Goal: Task Accomplishment & Management: Use online tool/utility

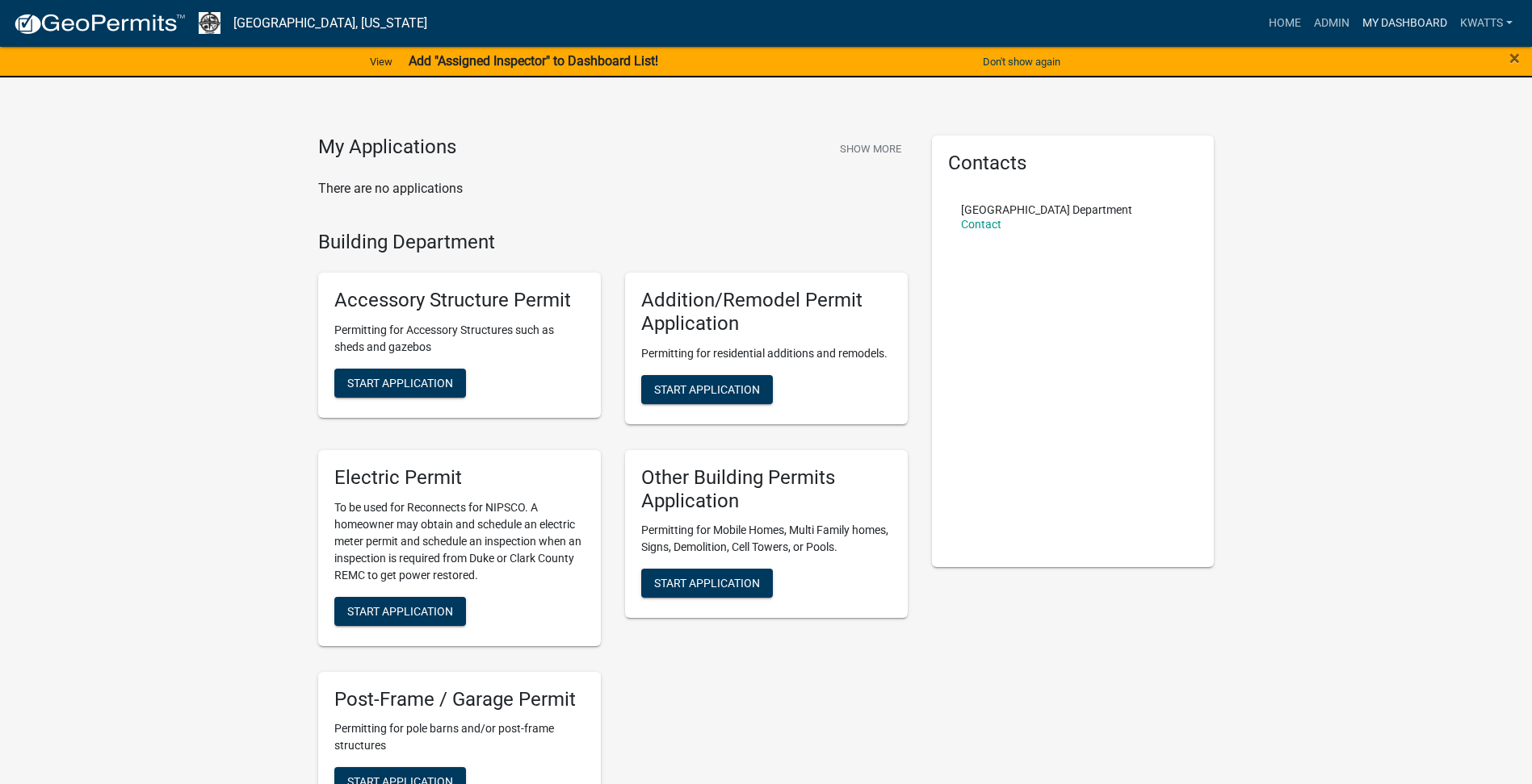
click at [1406, 30] on link "My Dashboard" at bounding box center [1404, 23] width 97 height 31
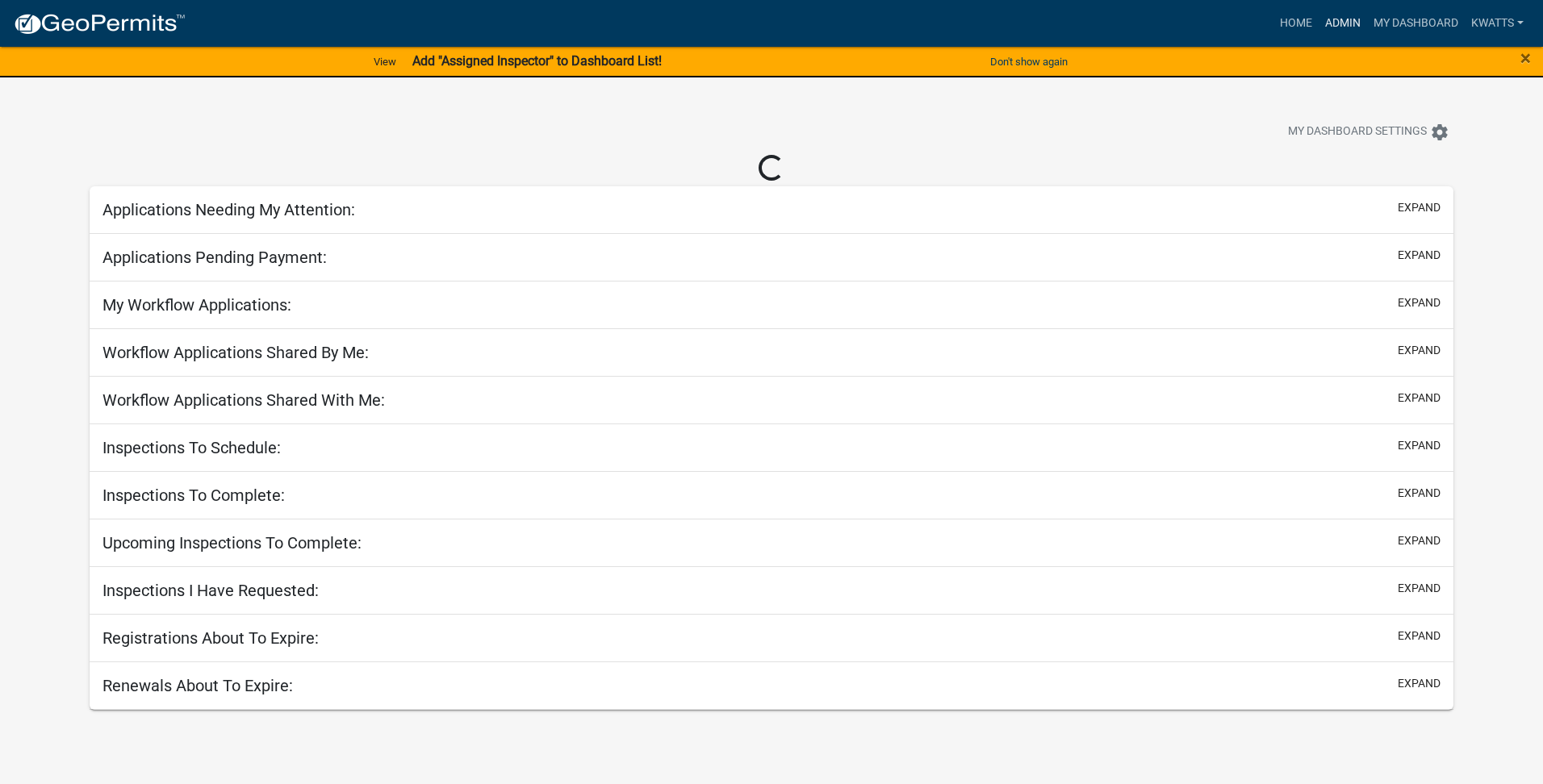
click at [1355, 17] on link "Admin" at bounding box center [1343, 23] width 48 height 31
click at [1375, 18] on link "My Dashboard" at bounding box center [1416, 23] width 97 height 31
click at [1396, 32] on link "My Dashboard" at bounding box center [1404, 23] width 97 height 31
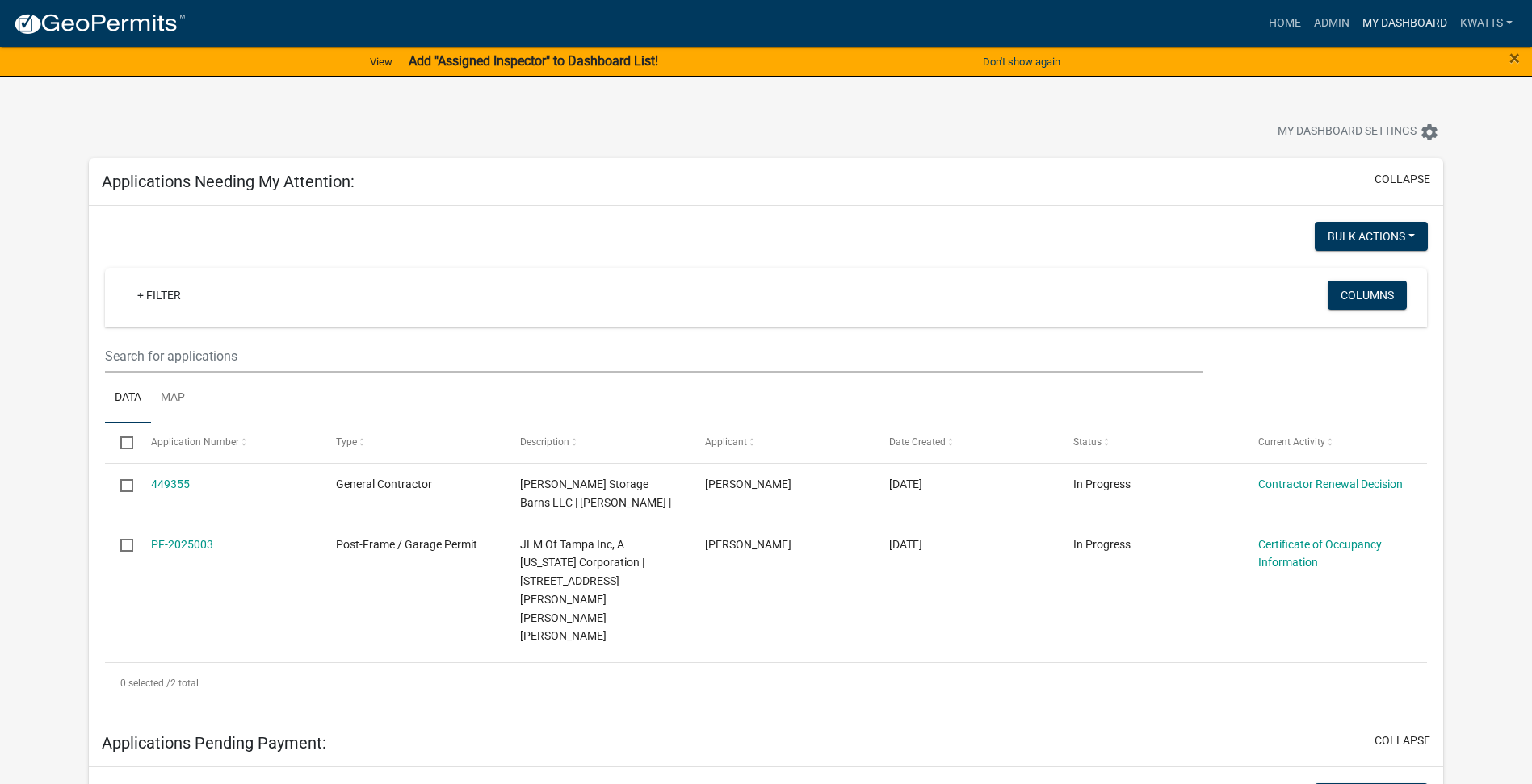
click at [1397, 32] on link "My Dashboard" at bounding box center [1404, 23] width 97 height 31
click at [1328, 27] on link "Admin" at bounding box center [1331, 23] width 48 height 31
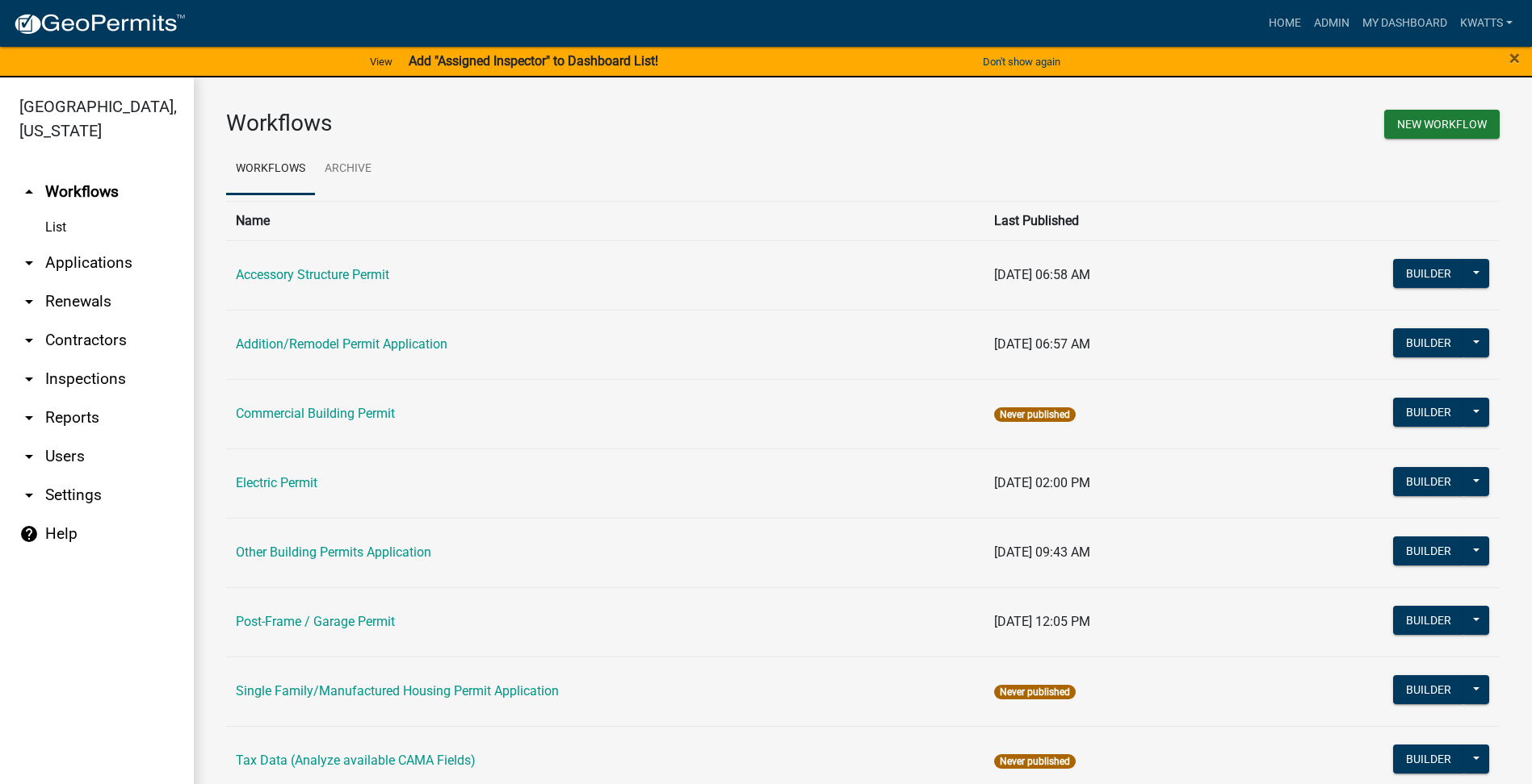
click at [72, 351] on link "arrow_drop_down Contractors" at bounding box center [97, 340] width 194 height 39
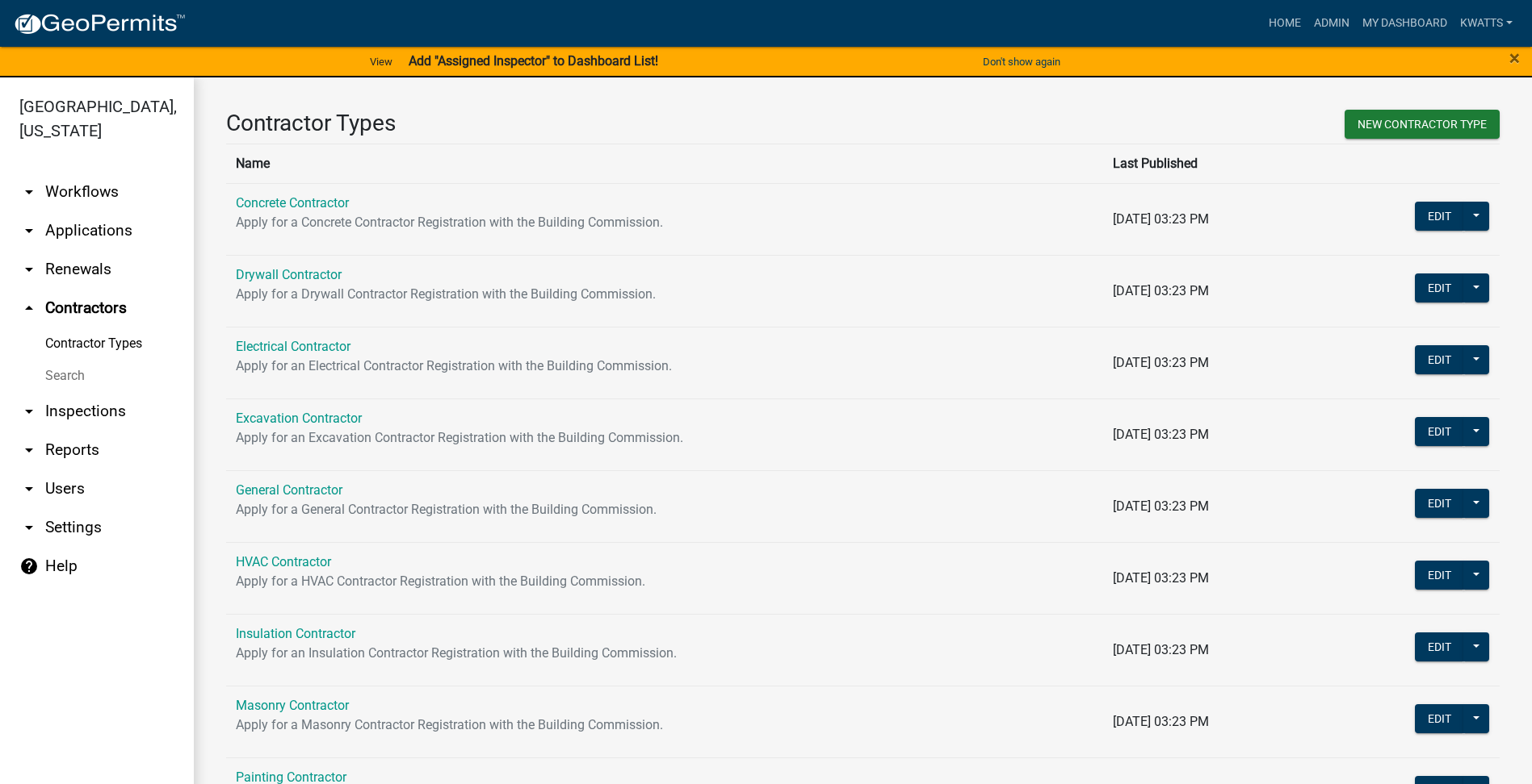
click at [52, 379] on link "Search" at bounding box center [97, 375] width 194 height 32
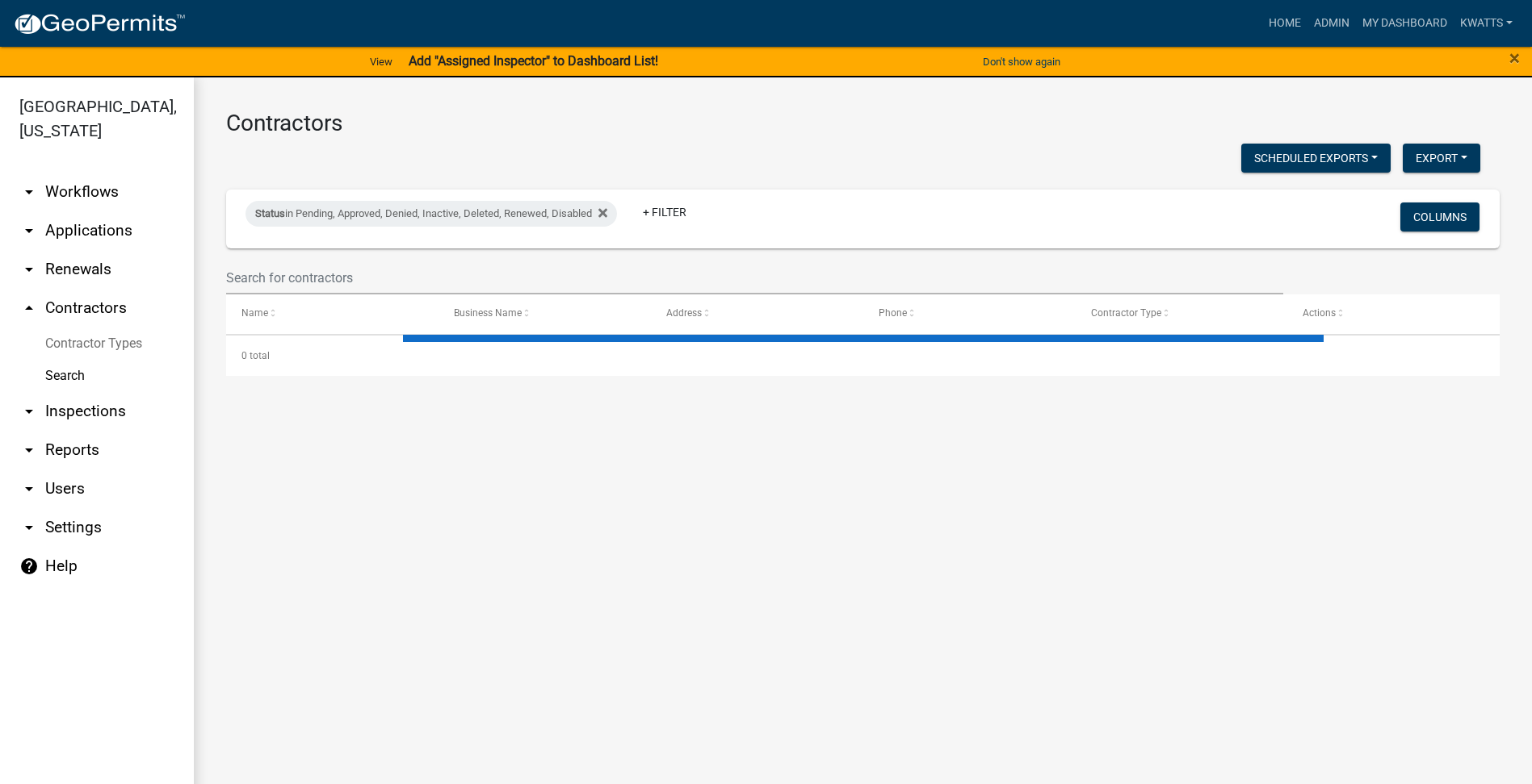
select select "3: 100"
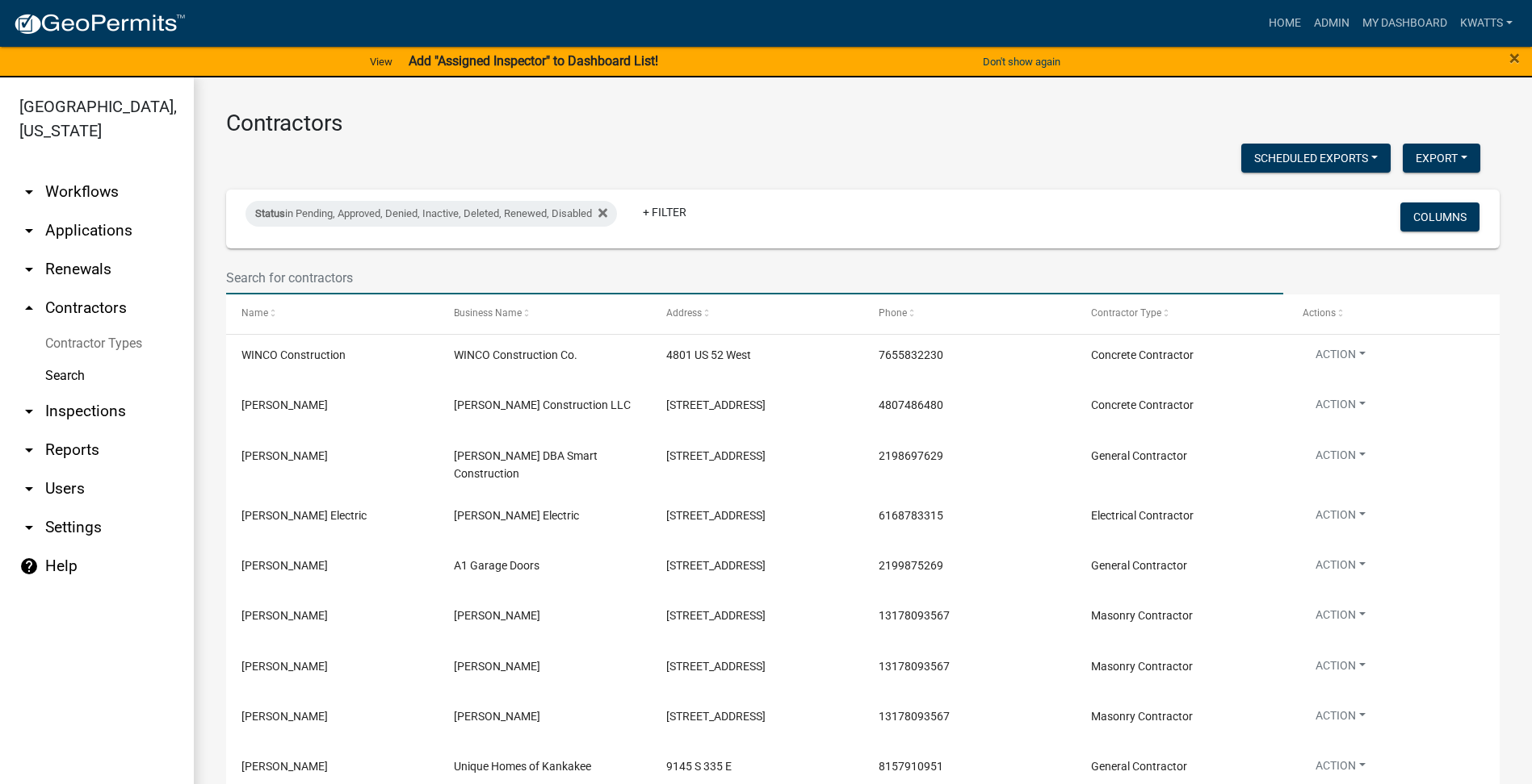
click at [280, 291] on input "text" at bounding box center [755, 278] width 1057 height 33
click at [507, 282] on input "text" at bounding box center [755, 278] width 1057 height 33
drag, startPoint x: 441, startPoint y: 282, endPoint x: 442, endPoint y: 255, distance: 27.0
click at [441, 278] on input "text" at bounding box center [755, 278] width 1057 height 33
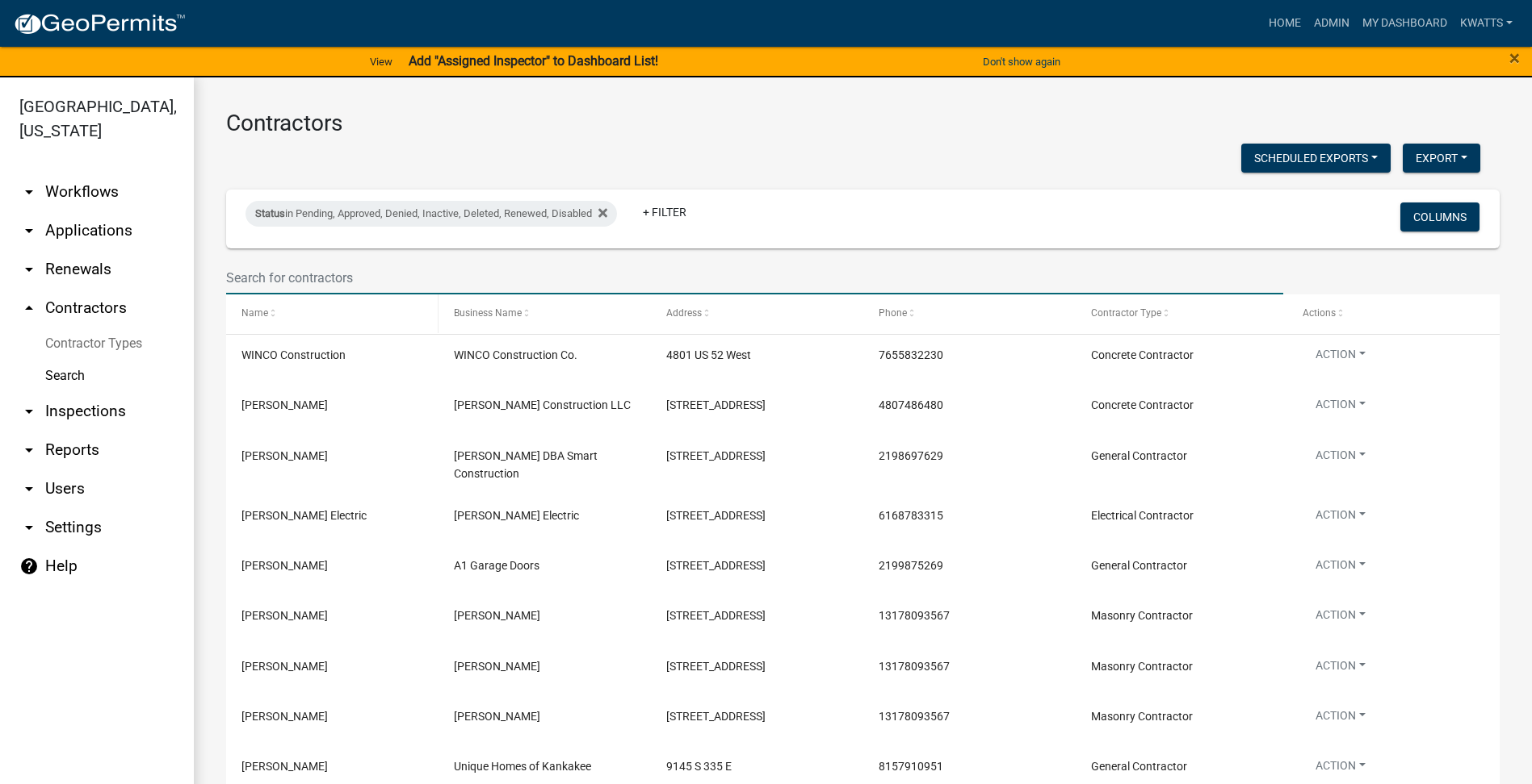
drag, startPoint x: 427, startPoint y: 286, endPoint x: 425, endPoint y: 296, distance: 10.2
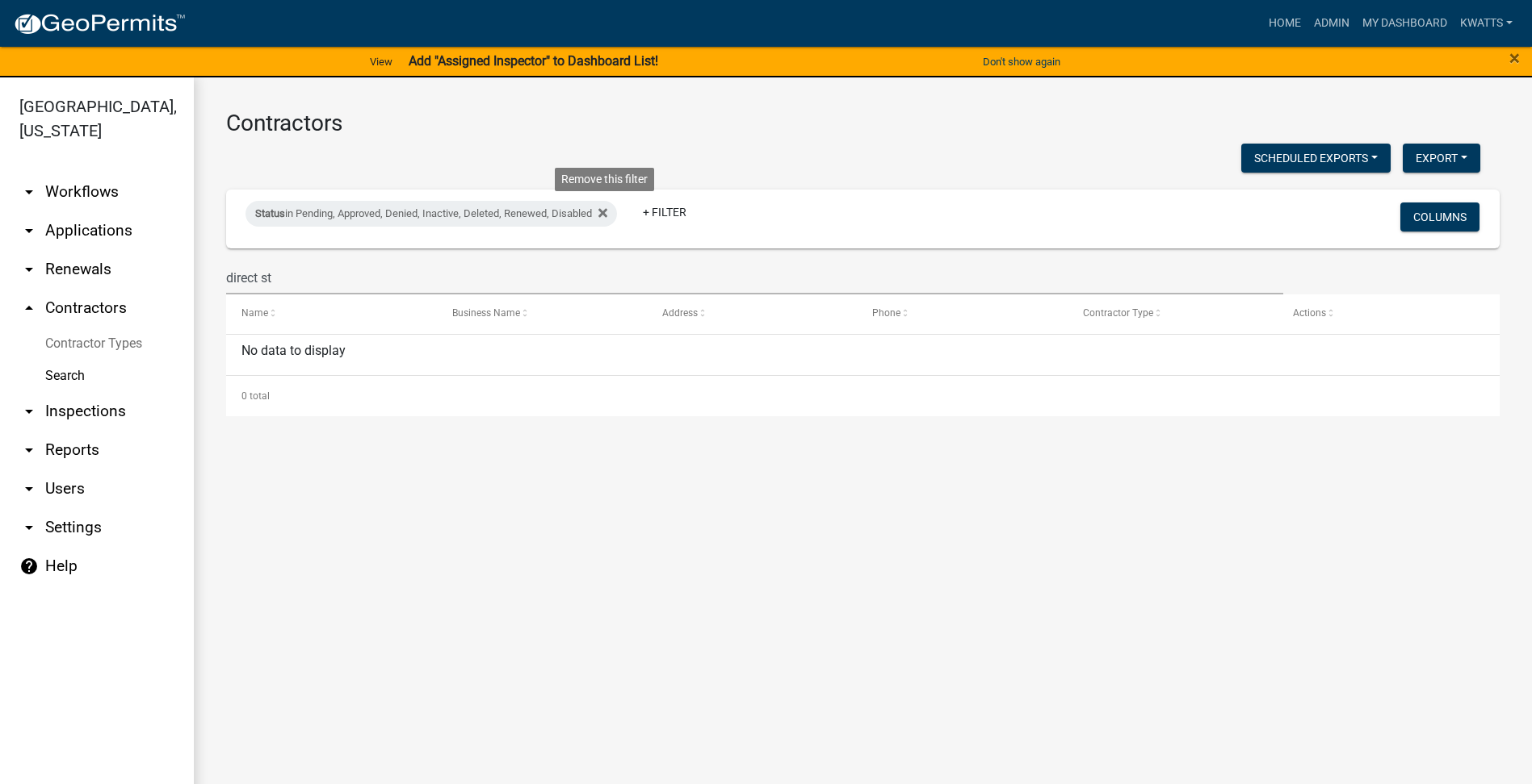
click at [605, 210] on icon at bounding box center [603, 213] width 9 height 9
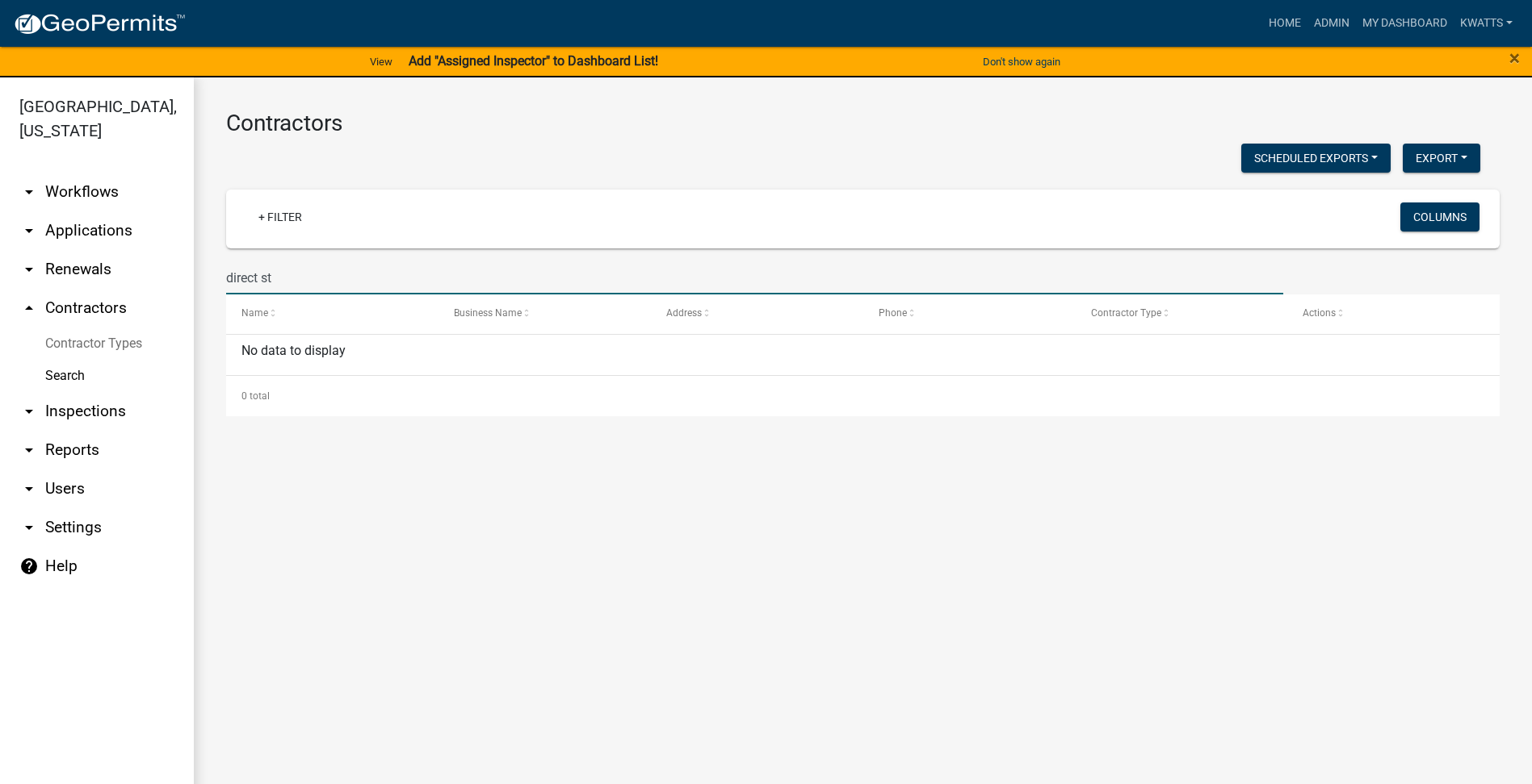
click at [395, 275] on input "direct st" at bounding box center [755, 278] width 1057 height 33
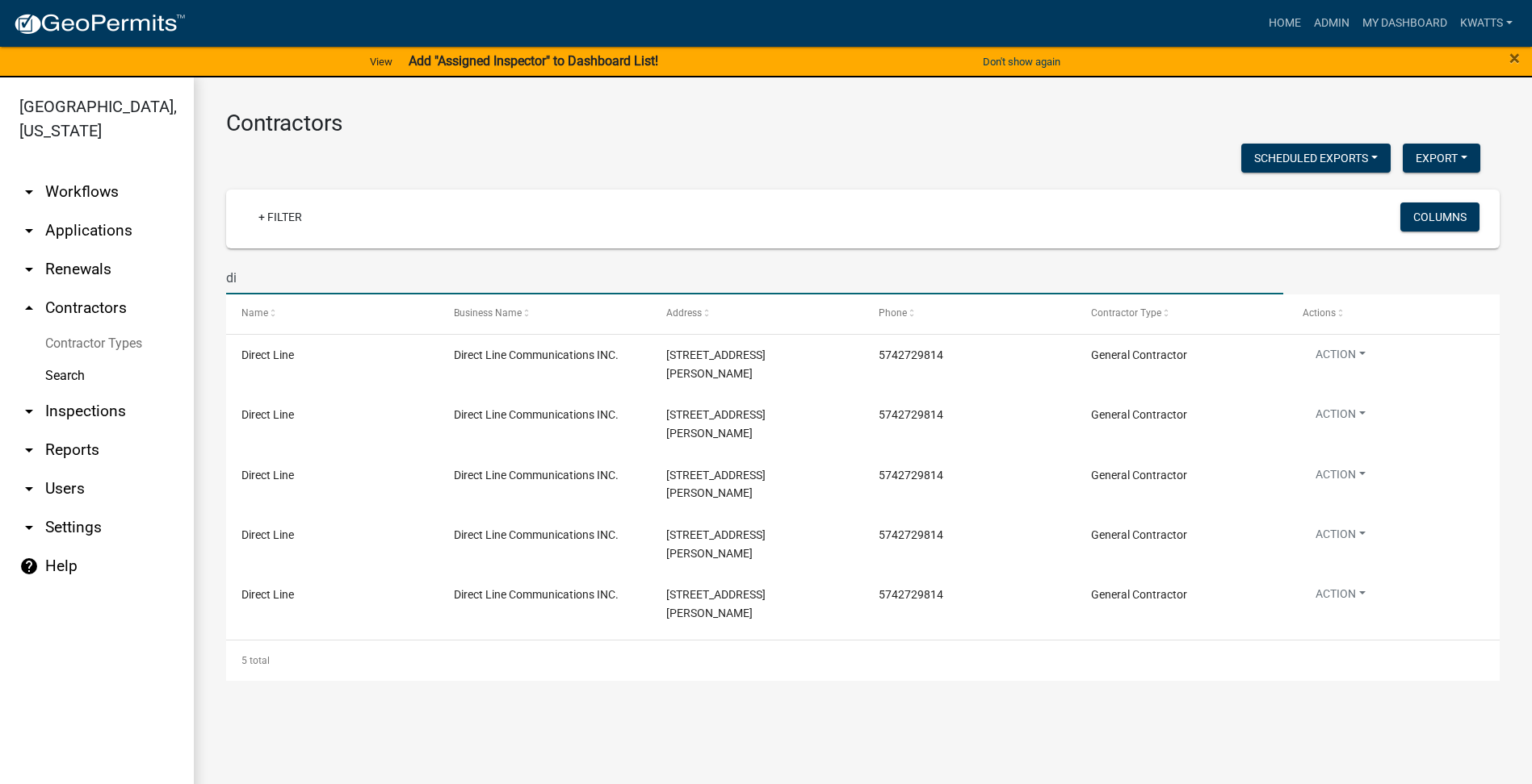
type input "d"
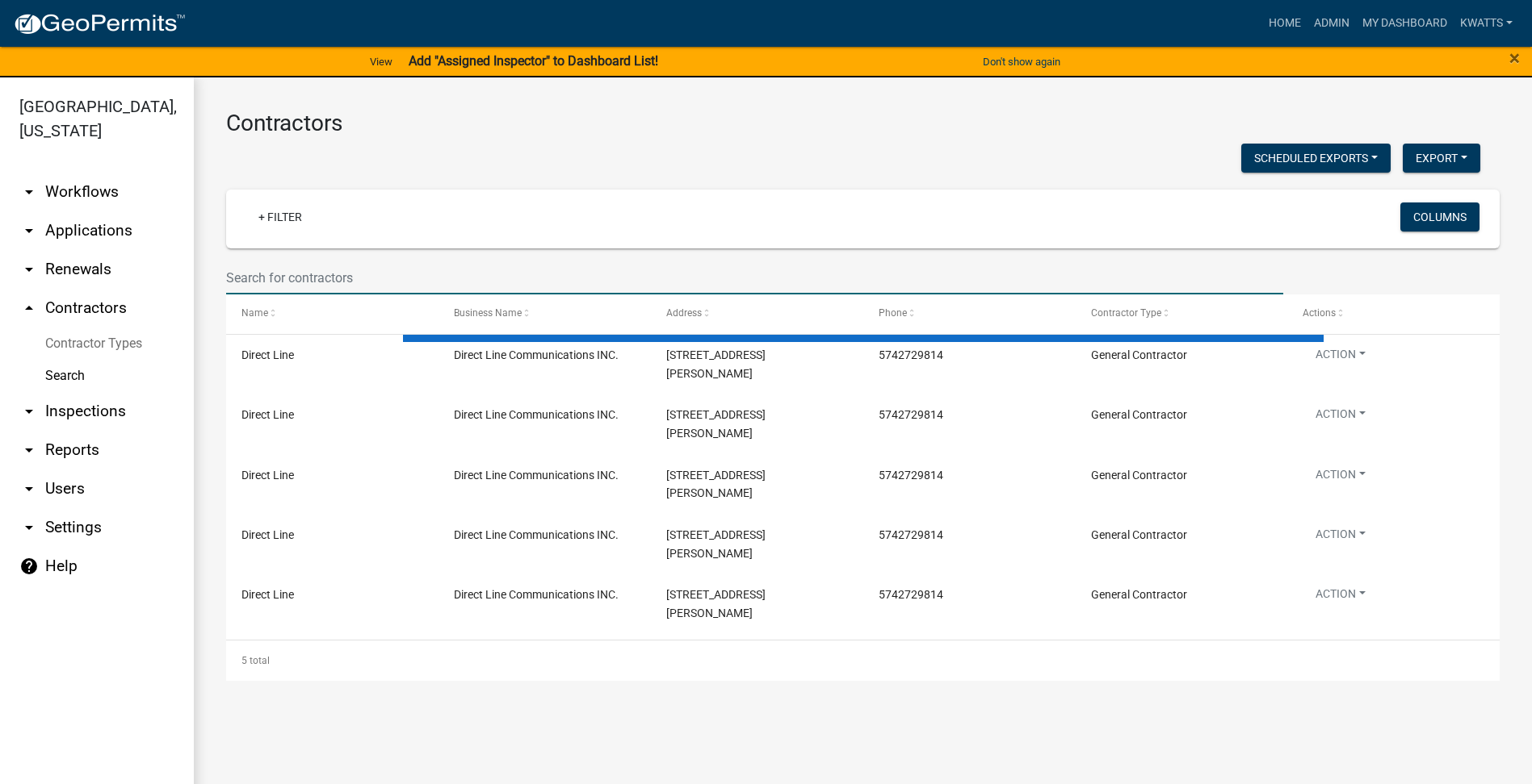
select select "3: 100"
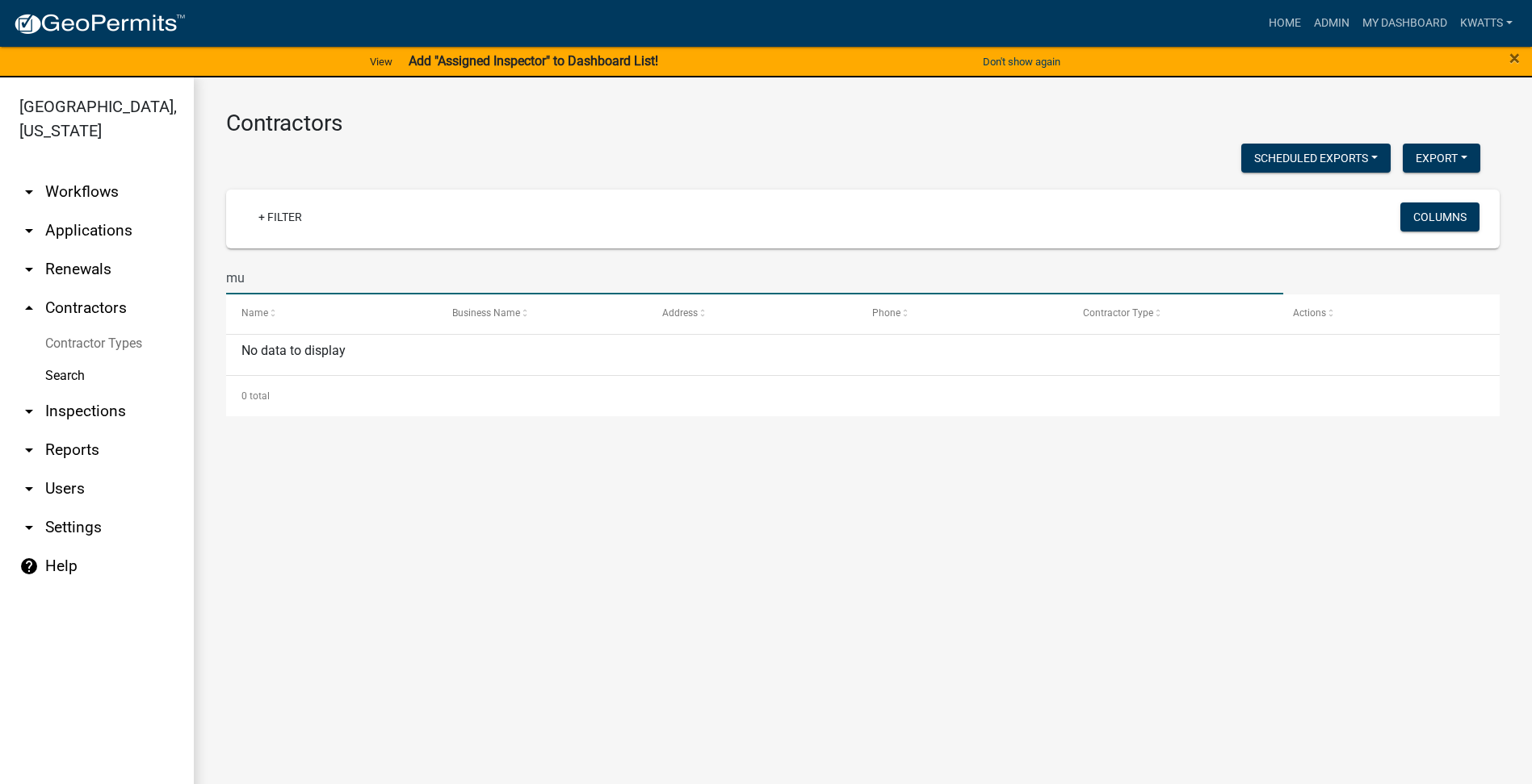
type input "m"
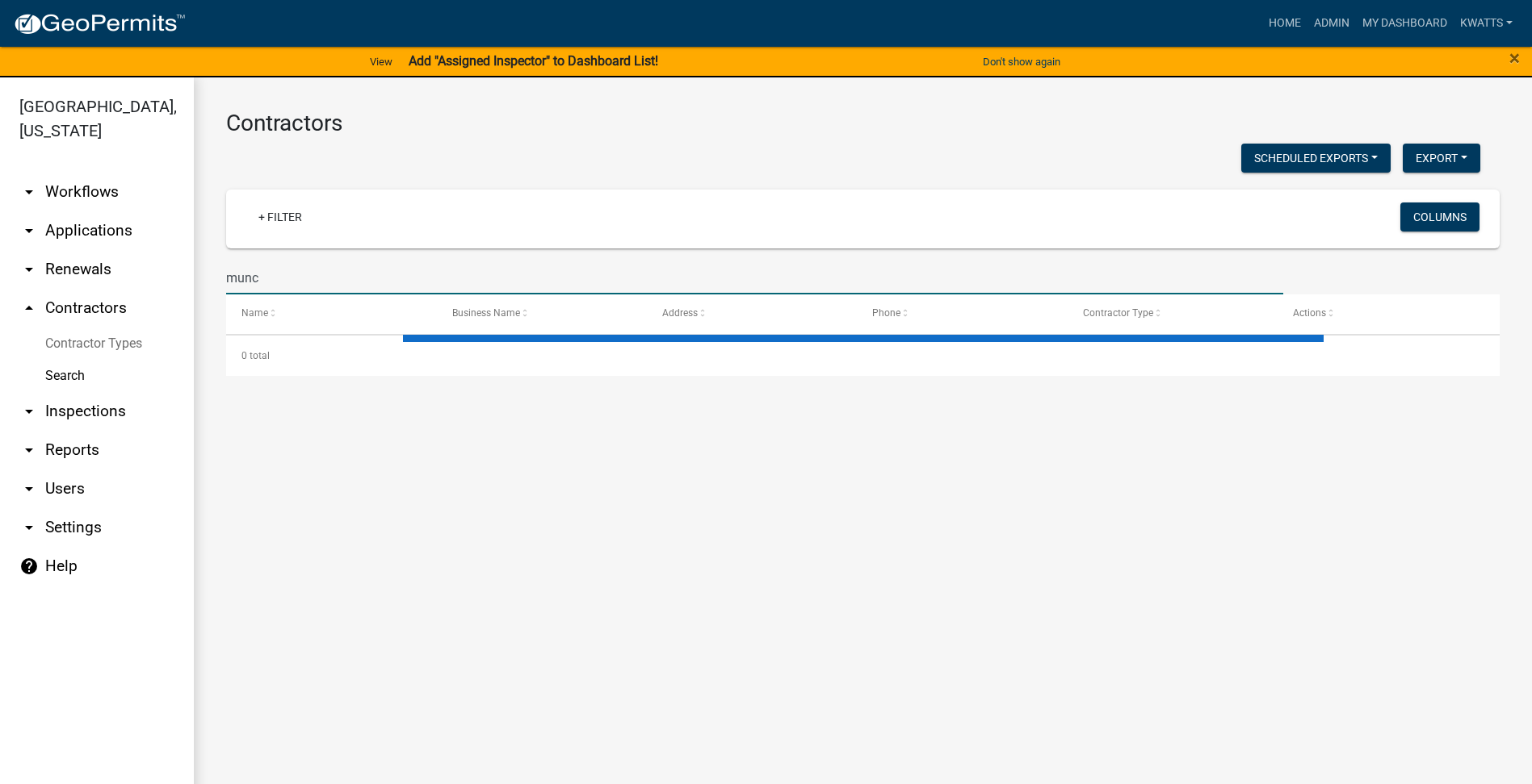
type input "munci"
select select "3: 100"
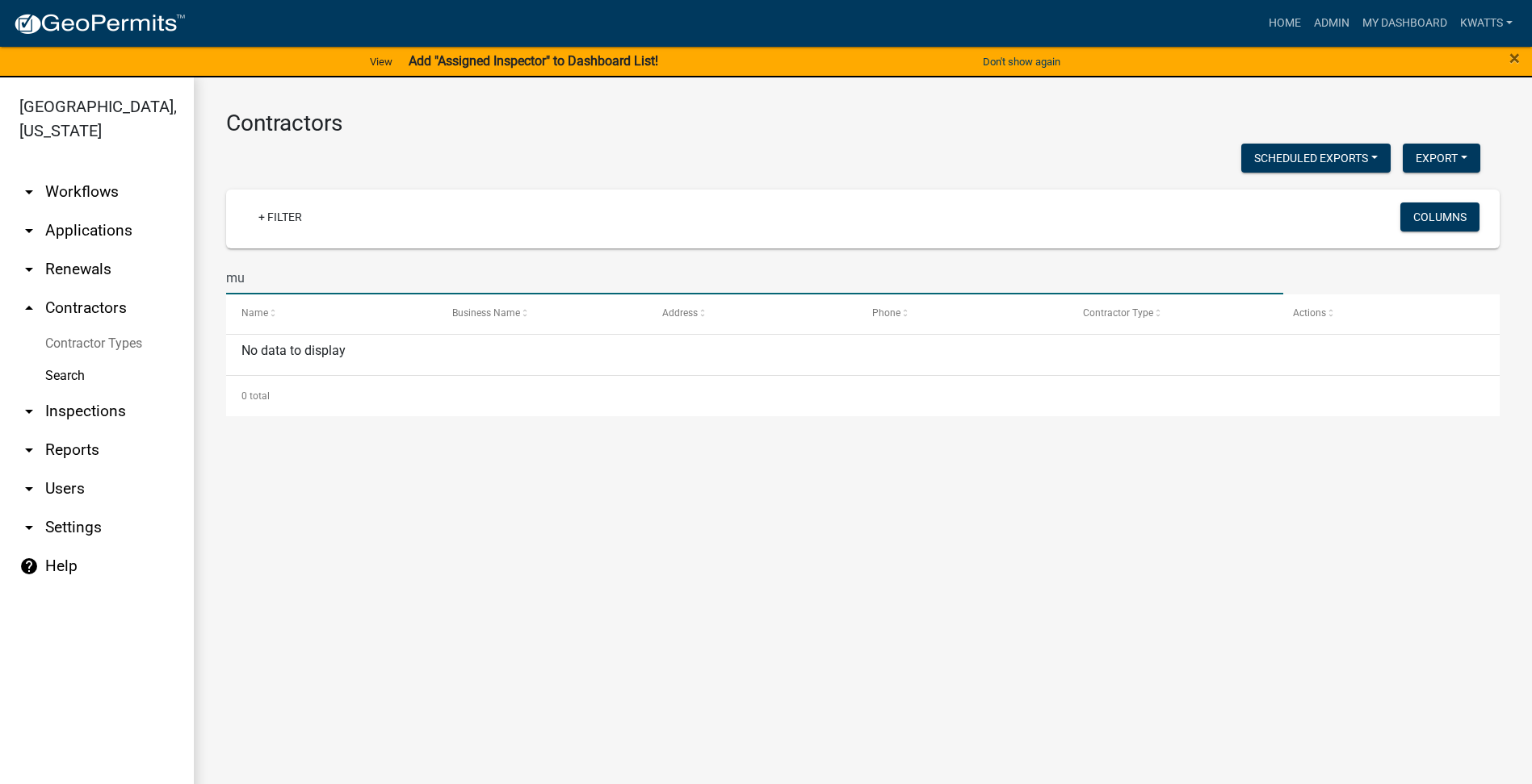
type input "m"
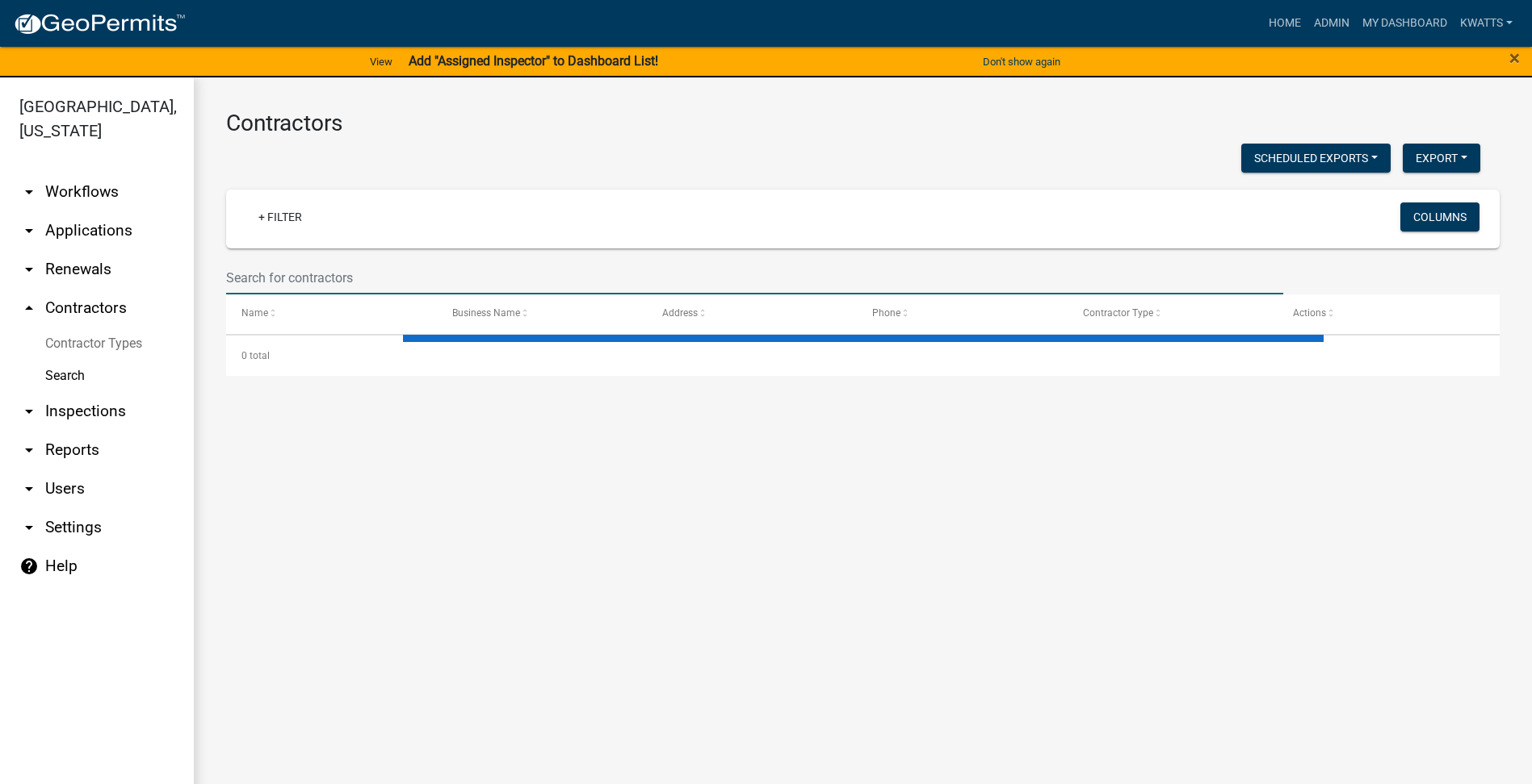
select select "3: 100"
